Goal: Task Accomplishment & Management: Manage account settings

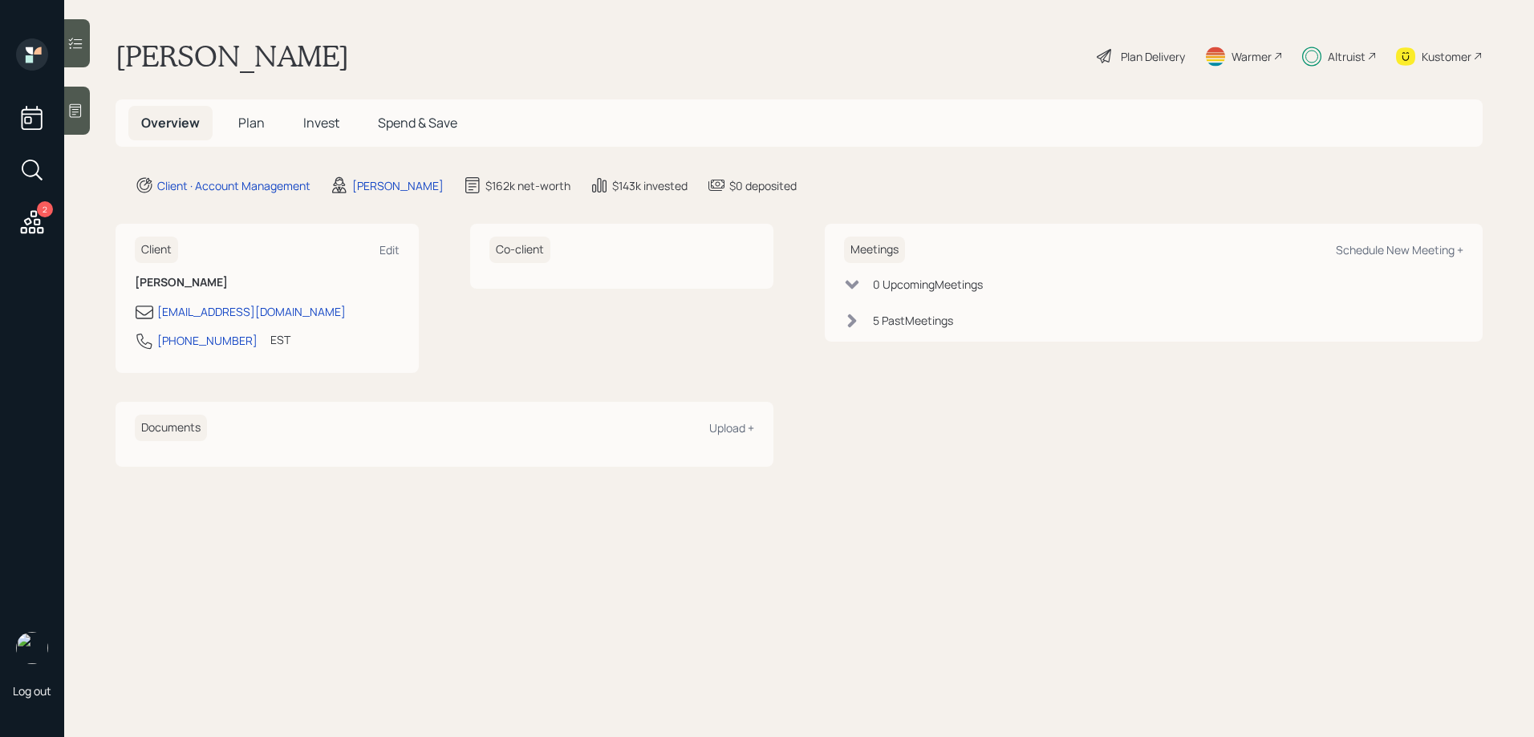
click at [87, 35] on div at bounding box center [77, 43] width 26 height 48
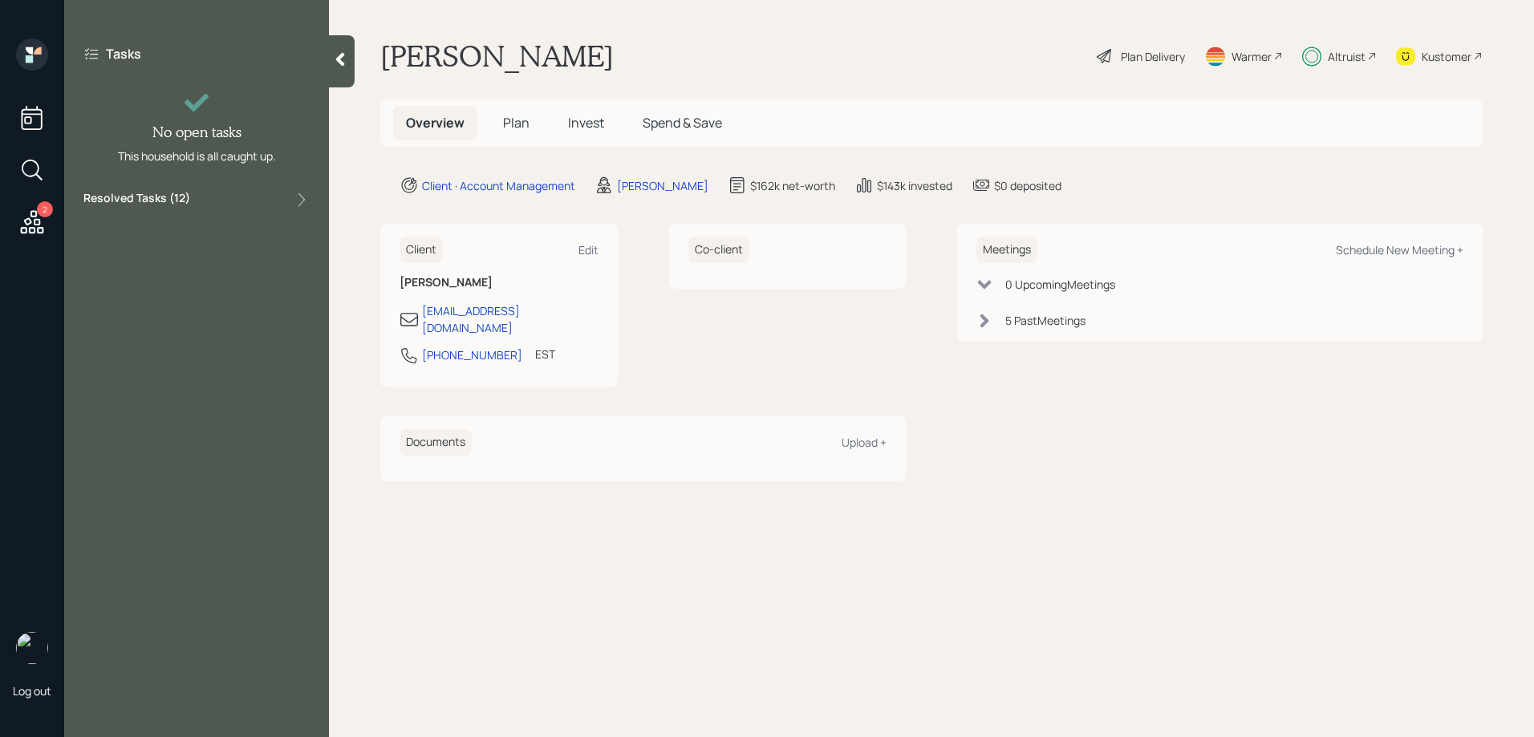
click at [162, 197] on label "Resolved Tasks ( 12 )" at bounding box center [136, 199] width 107 height 19
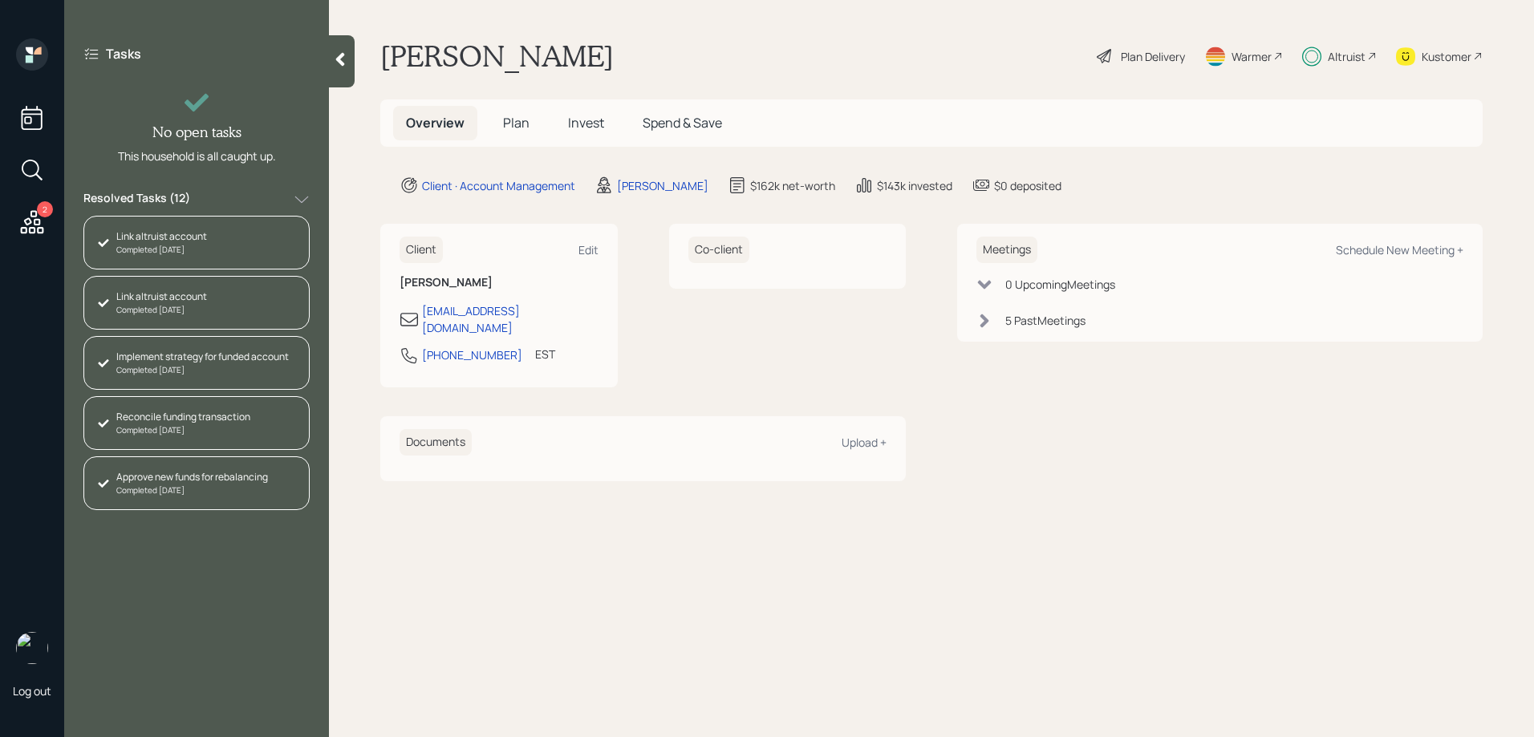
scroll to position [415, 0]
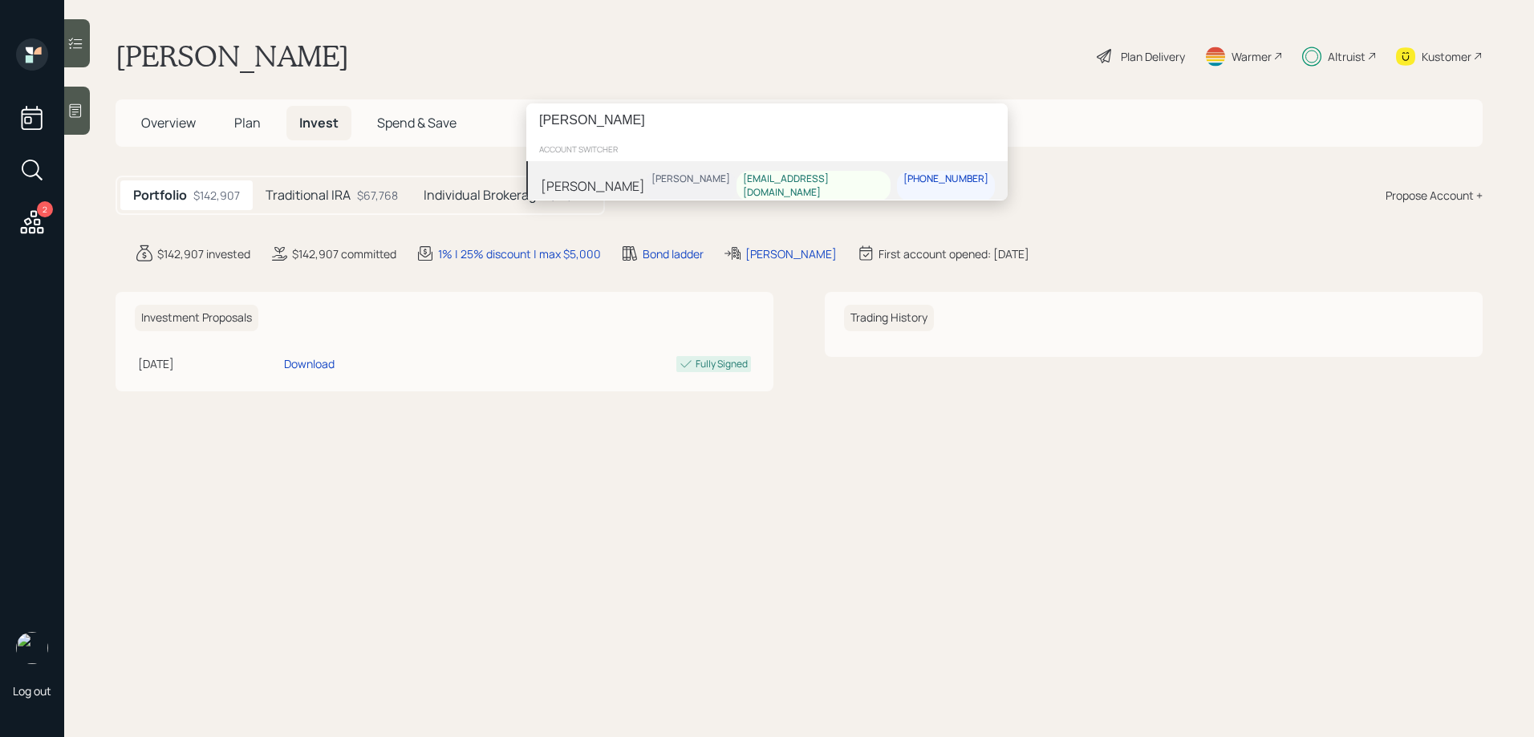
type input "[PERSON_NAME]"
